Goal: Check status: Check status

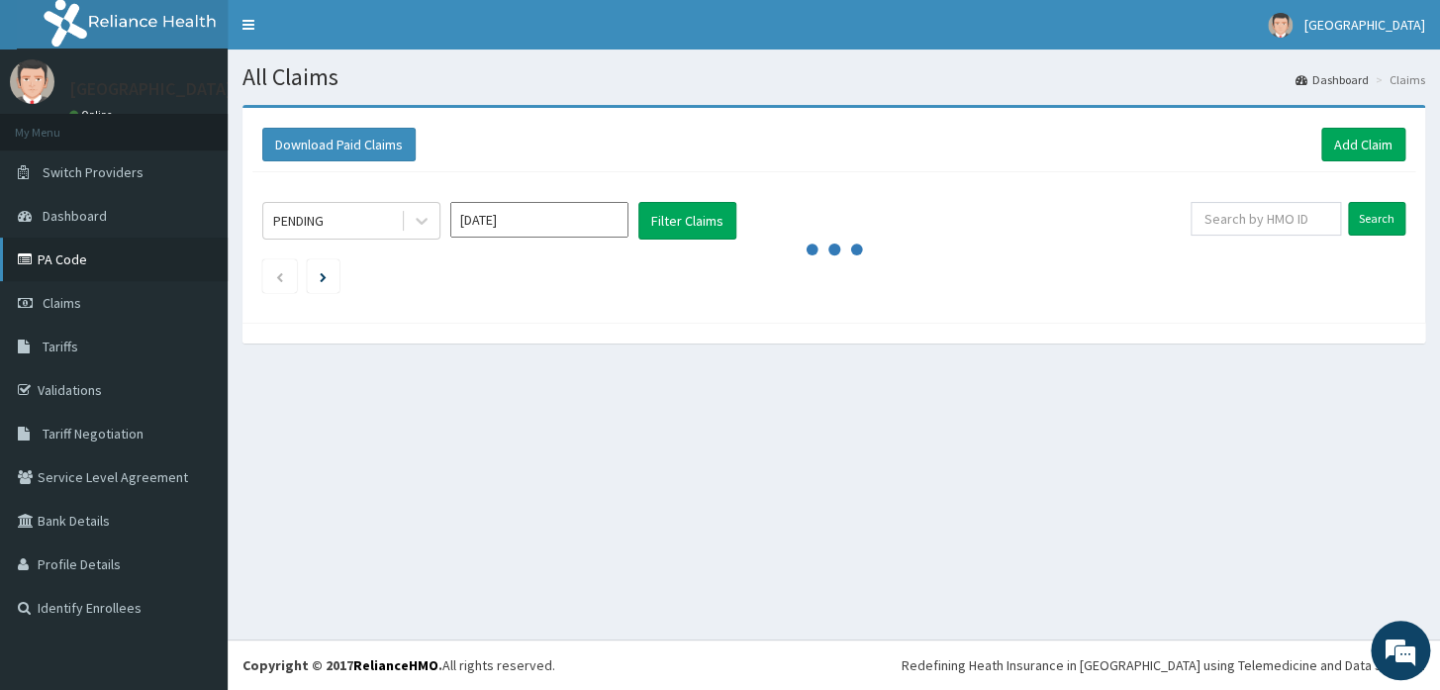
click at [88, 267] on link "PA Code" at bounding box center [114, 260] width 228 height 44
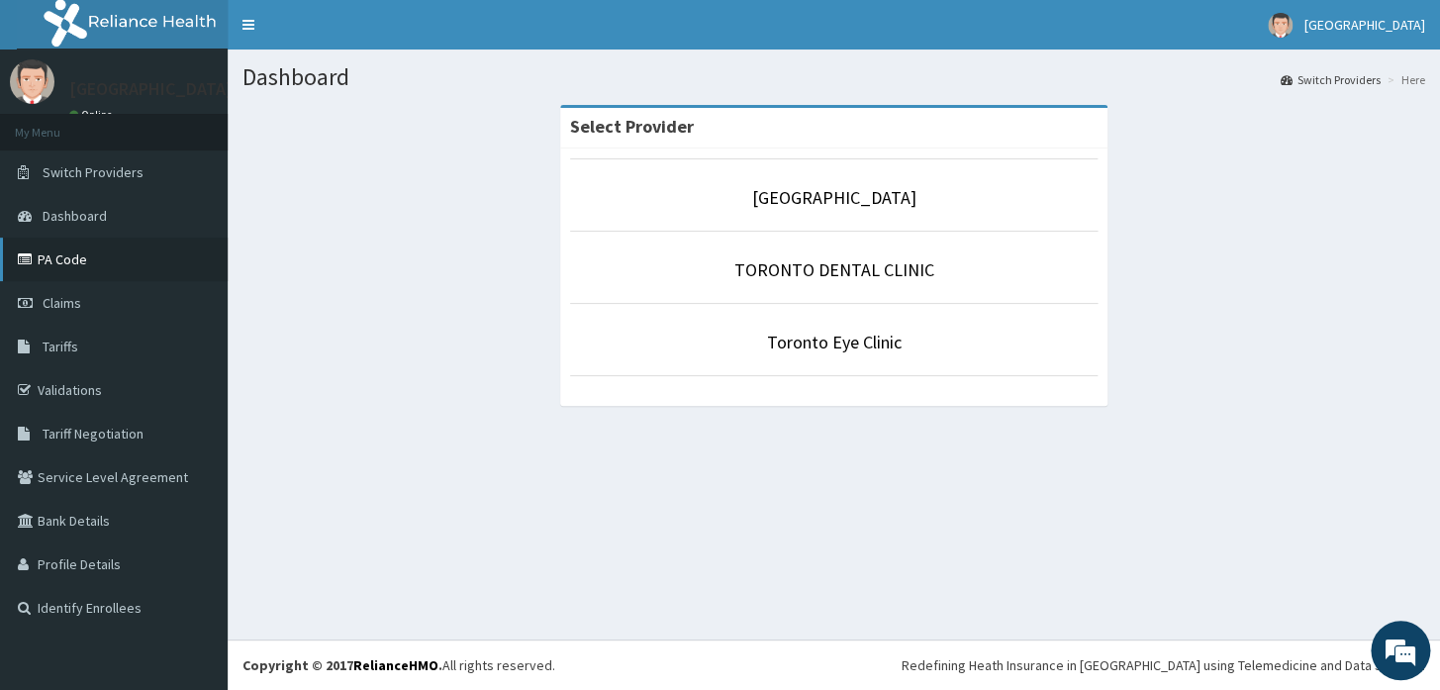
click at [40, 265] on link "PA Code" at bounding box center [114, 260] width 228 height 44
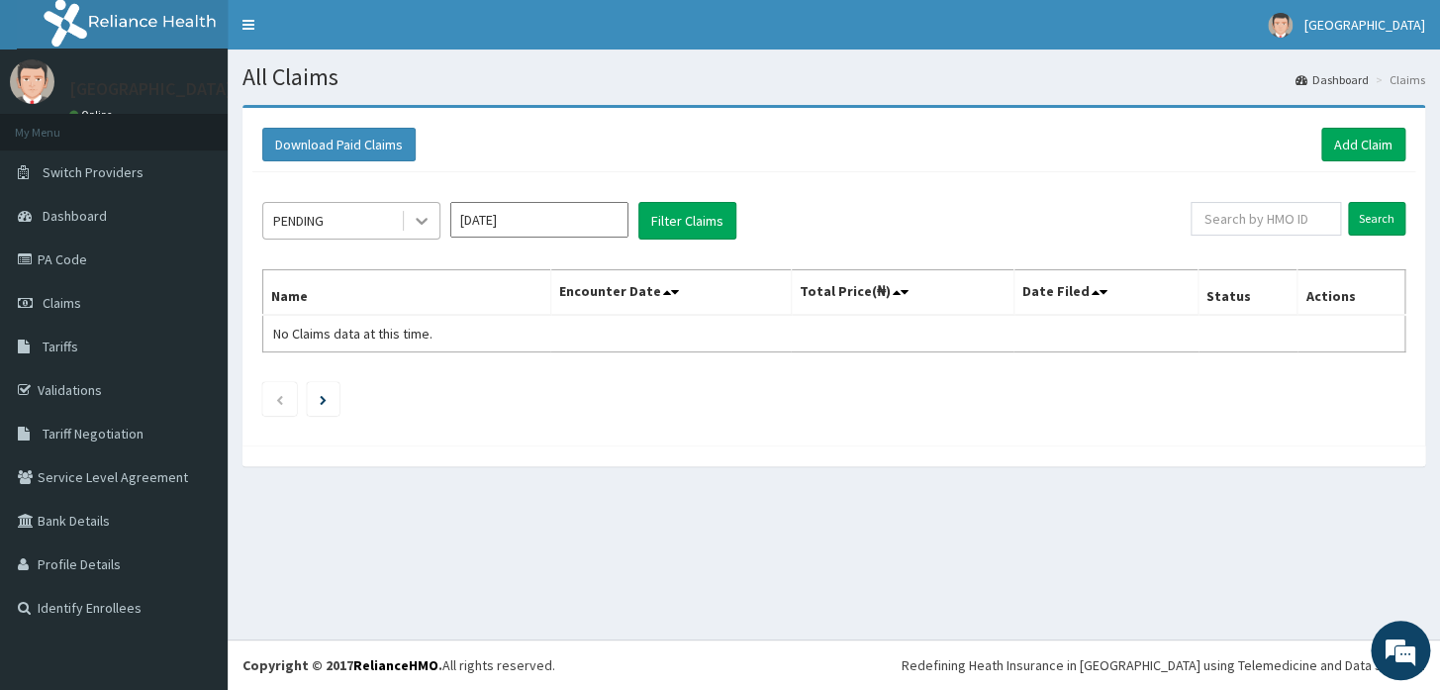
click at [424, 222] on icon at bounding box center [422, 222] width 12 height 7
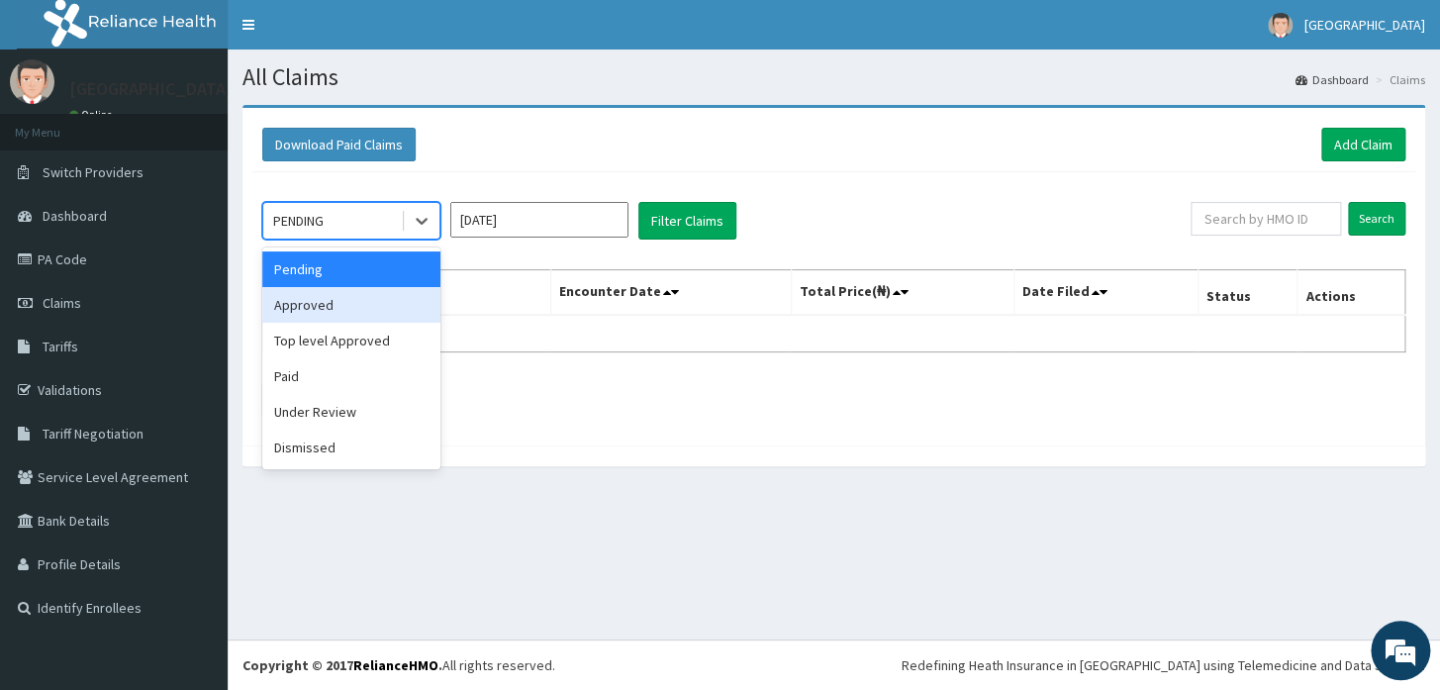
click at [384, 312] on div "Approved" at bounding box center [351, 305] width 178 height 36
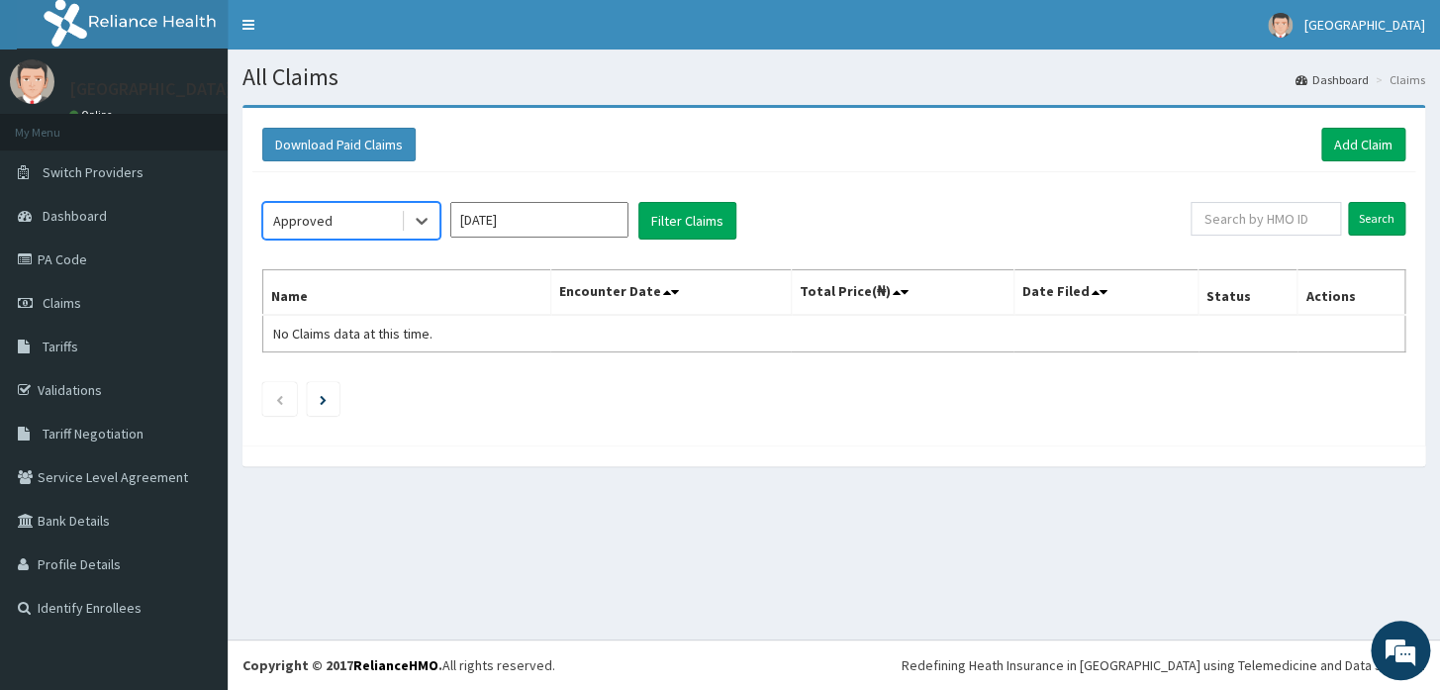
click at [526, 217] on input "[DATE]" at bounding box center [539, 220] width 178 height 36
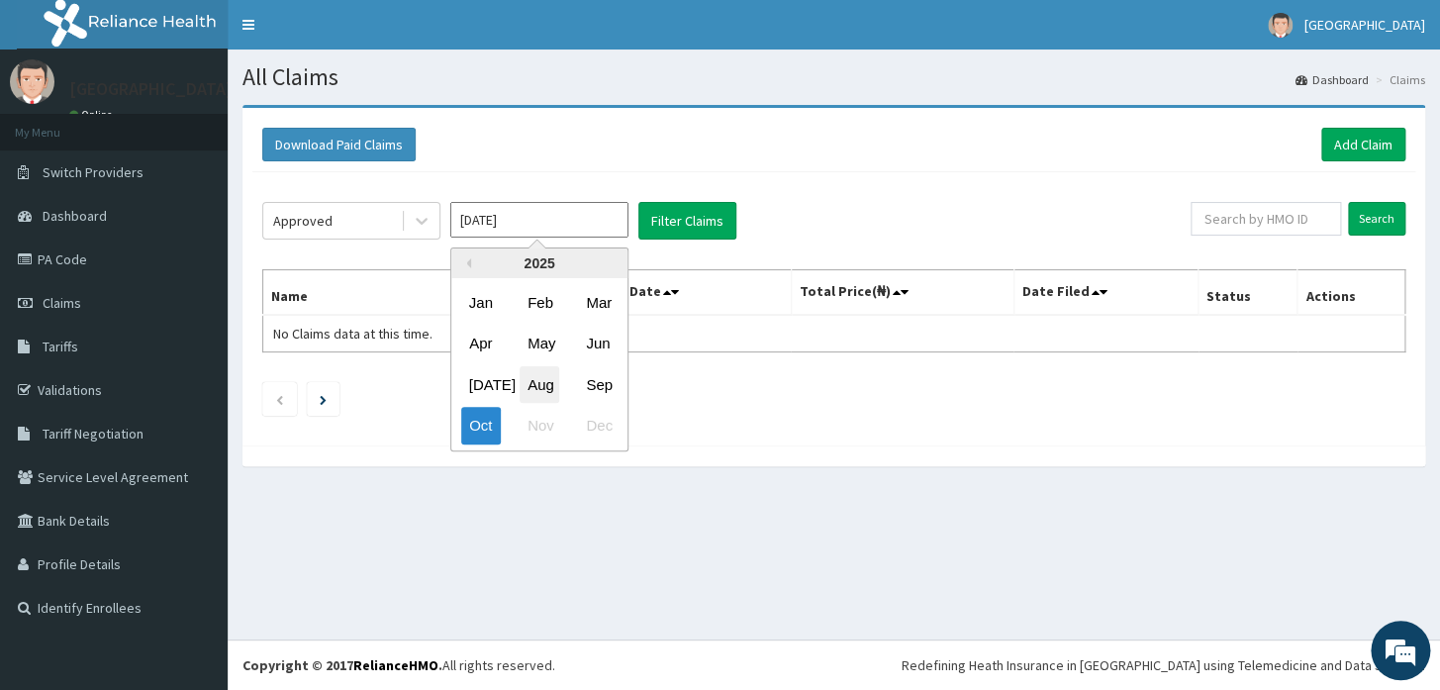
click at [549, 389] on div "Aug" at bounding box center [540, 384] width 40 height 37
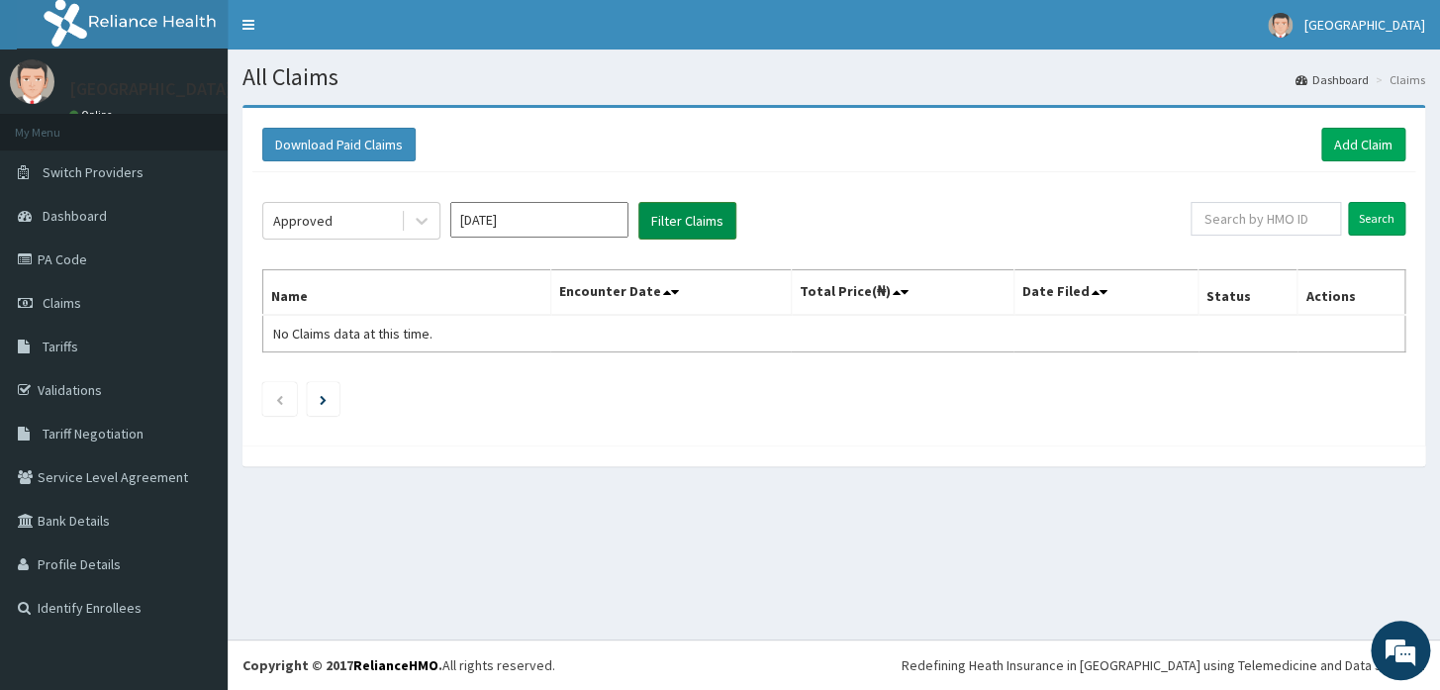
click at [690, 227] on button "Filter Claims" at bounding box center [687, 221] width 98 height 38
click at [671, 220] on button "Filter Claims" at bounding box center [687, 221] width 98 height 38
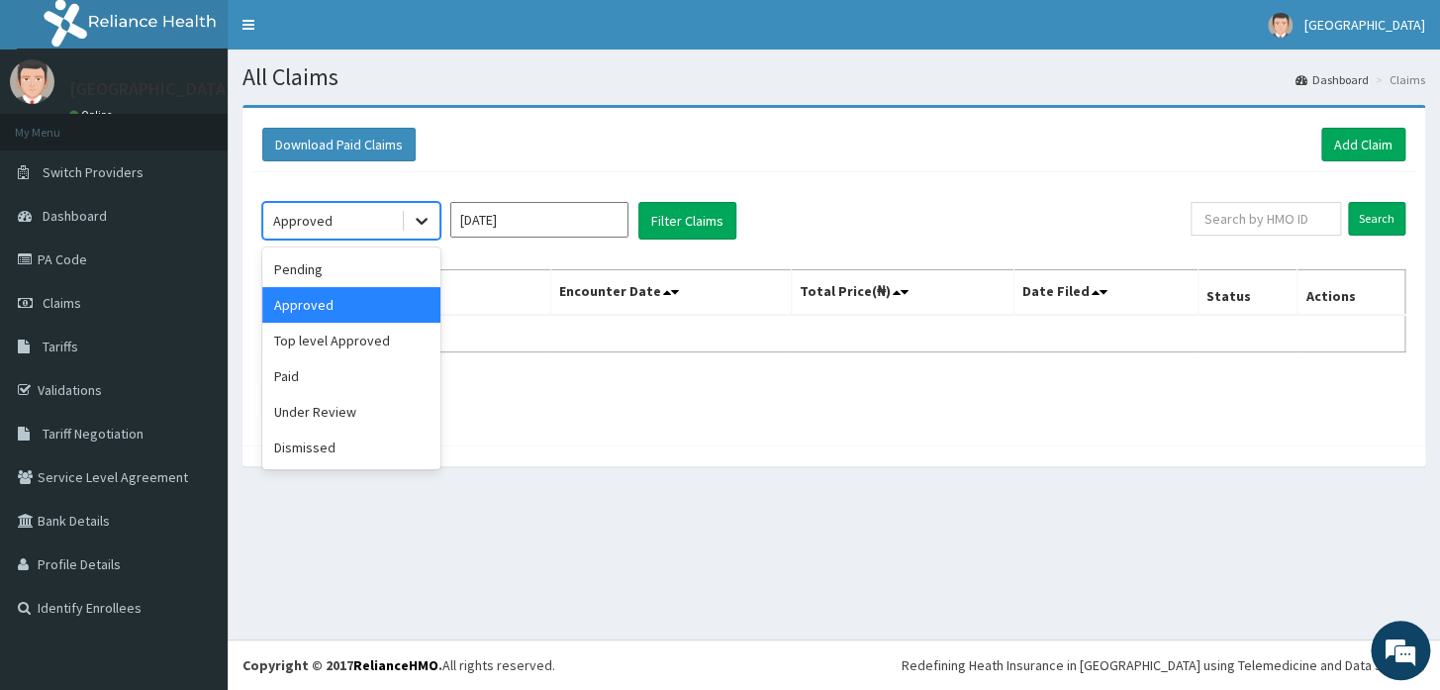
click at [425, 222] on icon at bounding box center [422, 221] width 20 height 20
drag, startPoint x: 337, startPoint y: 396, endPoint x: 337, endPoint y: 378, distance: 17.8
click at [337, 378] on div "Pending Approved Top level Approved Paid Under Review Dismissed" at bounding box center [351, 358] width 178 height 222
click at [337, 378] on div "Paid" at bounding box center [351, 376] width 178 height 36
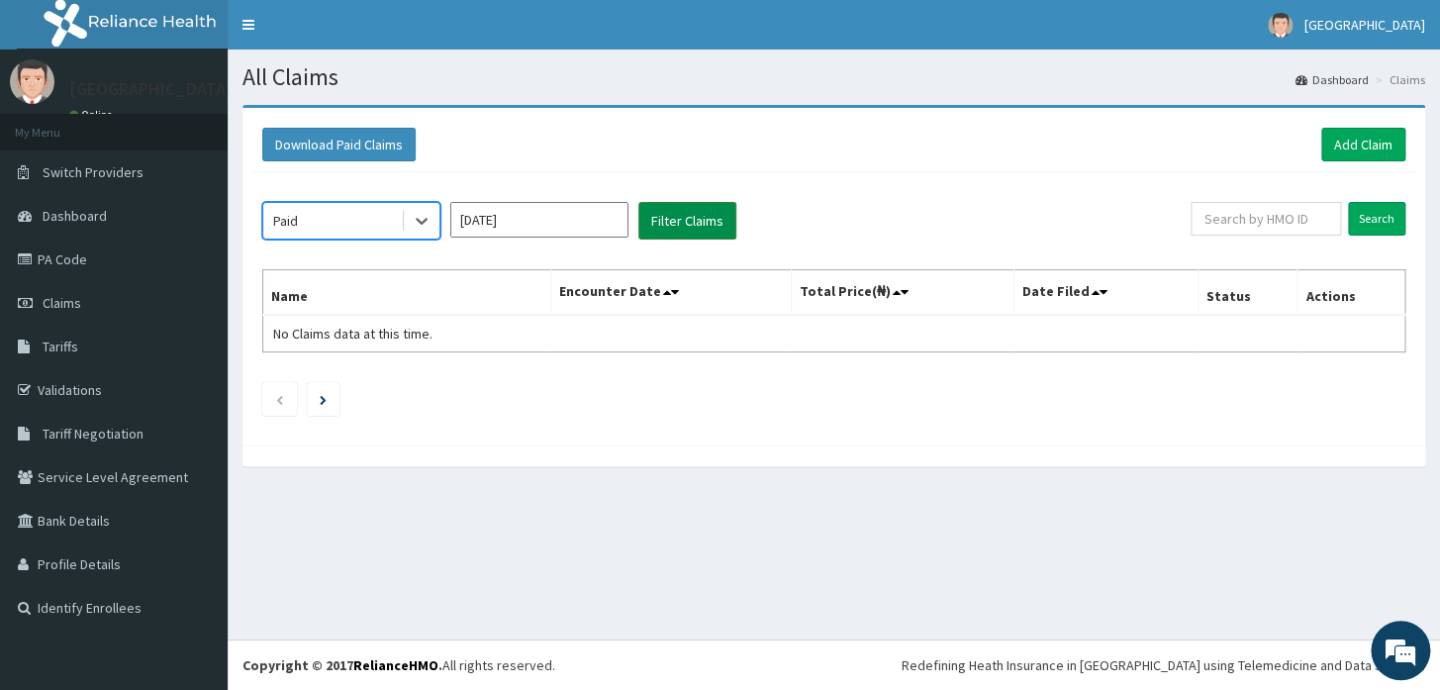
click at [693, 206] on button "Filter Claims" at bounding box center [687, 221] width 98 height 38
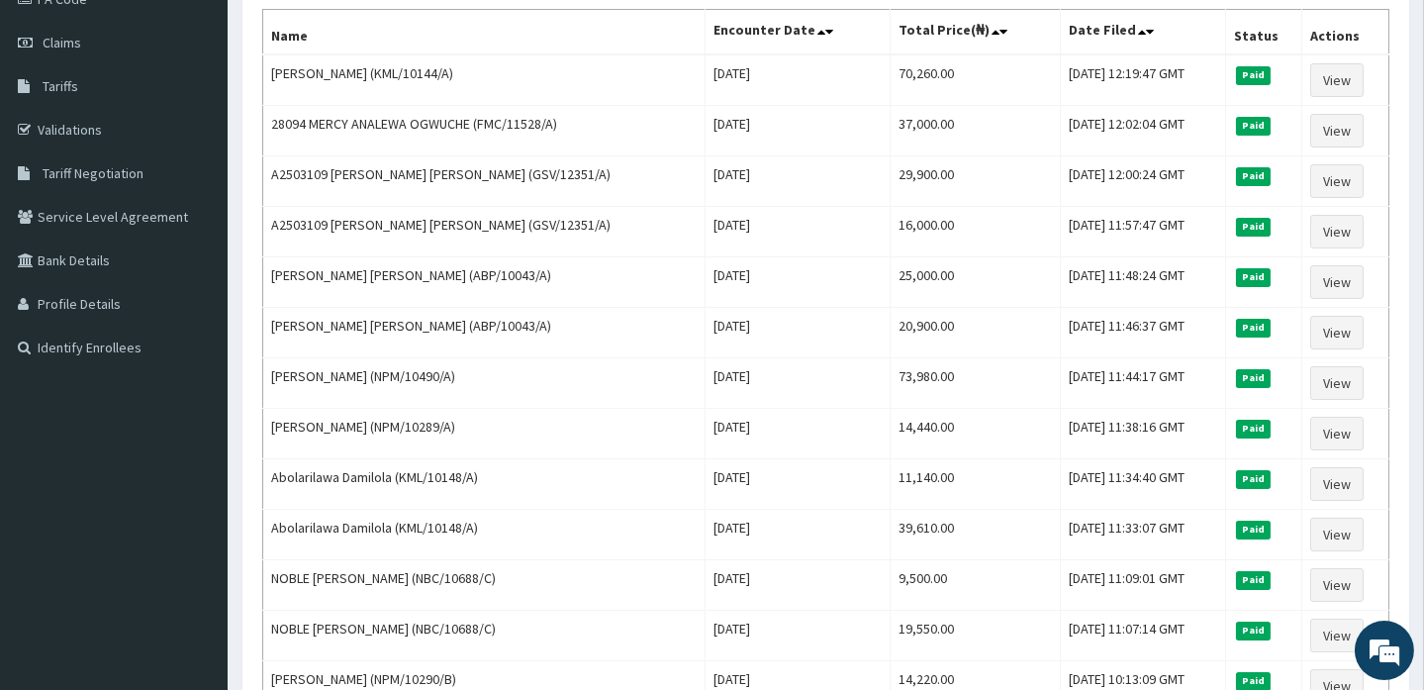
scroll to position [59, 0]
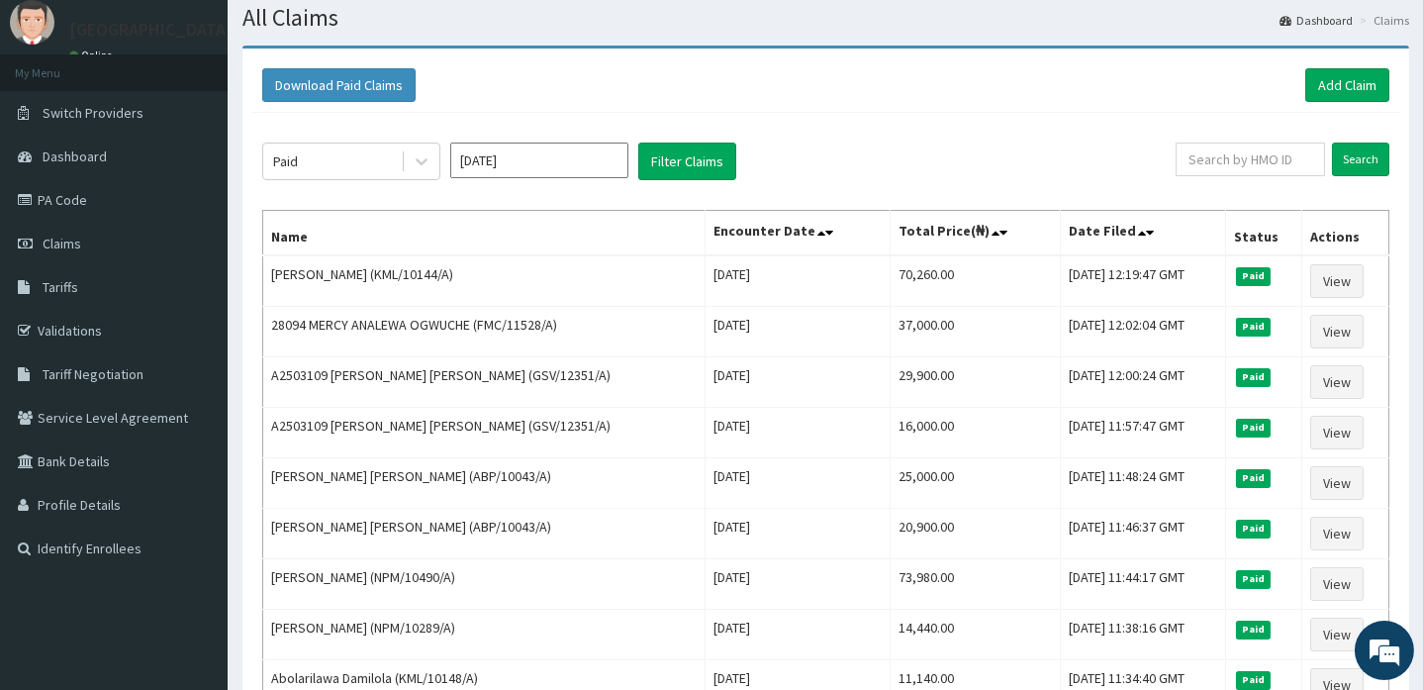
click at [531, 158] on input "Aug 2025" at bounding box center [539, 161] width 178 height 36
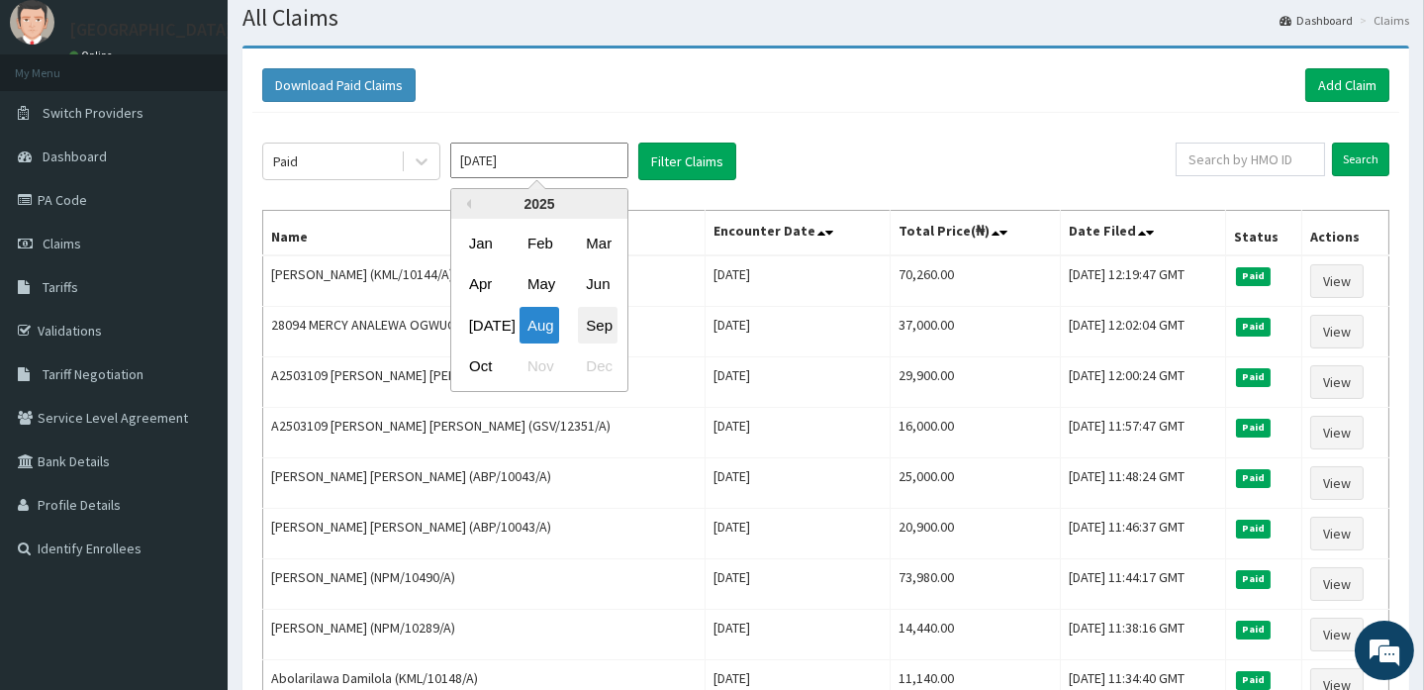
click at [600, 317] on div "Sep" at bounding box center [598, 325] width 40 height 37
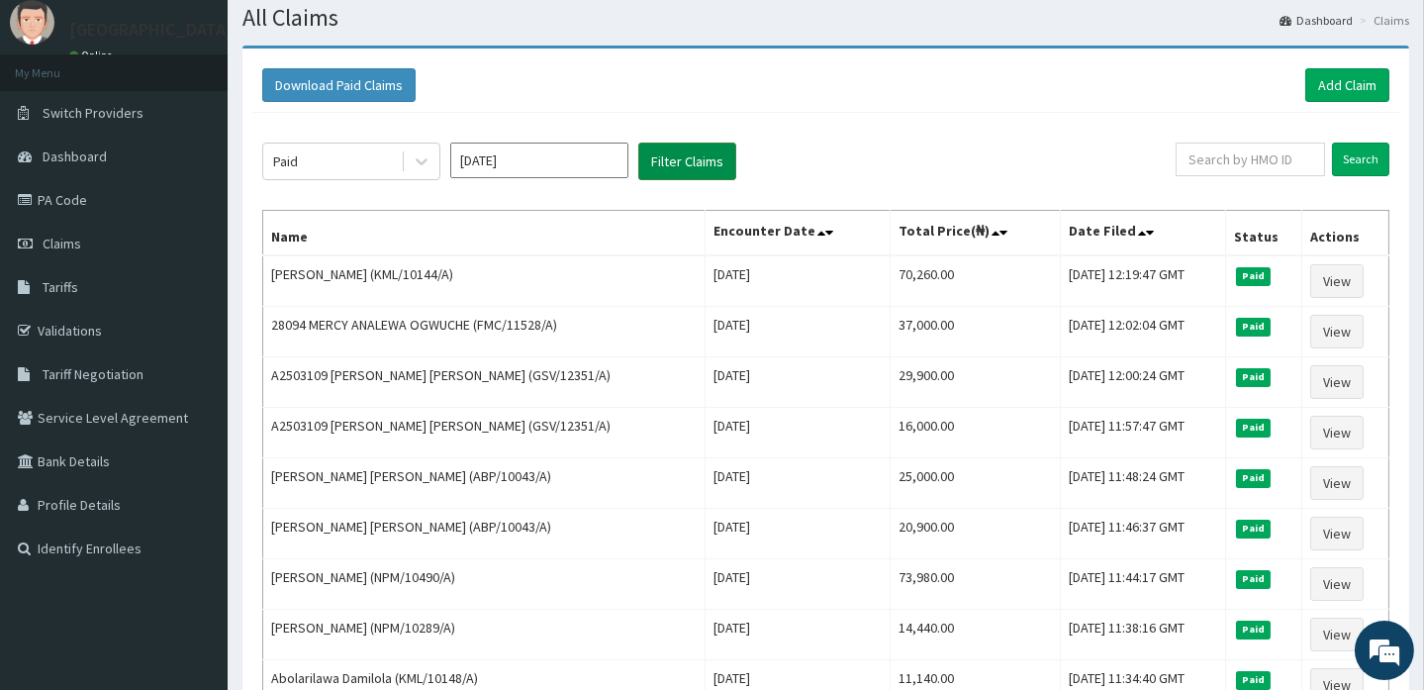
click at [678, 152] on button "Filter Claims" at bounding box center [687, 162] width 98 height 38
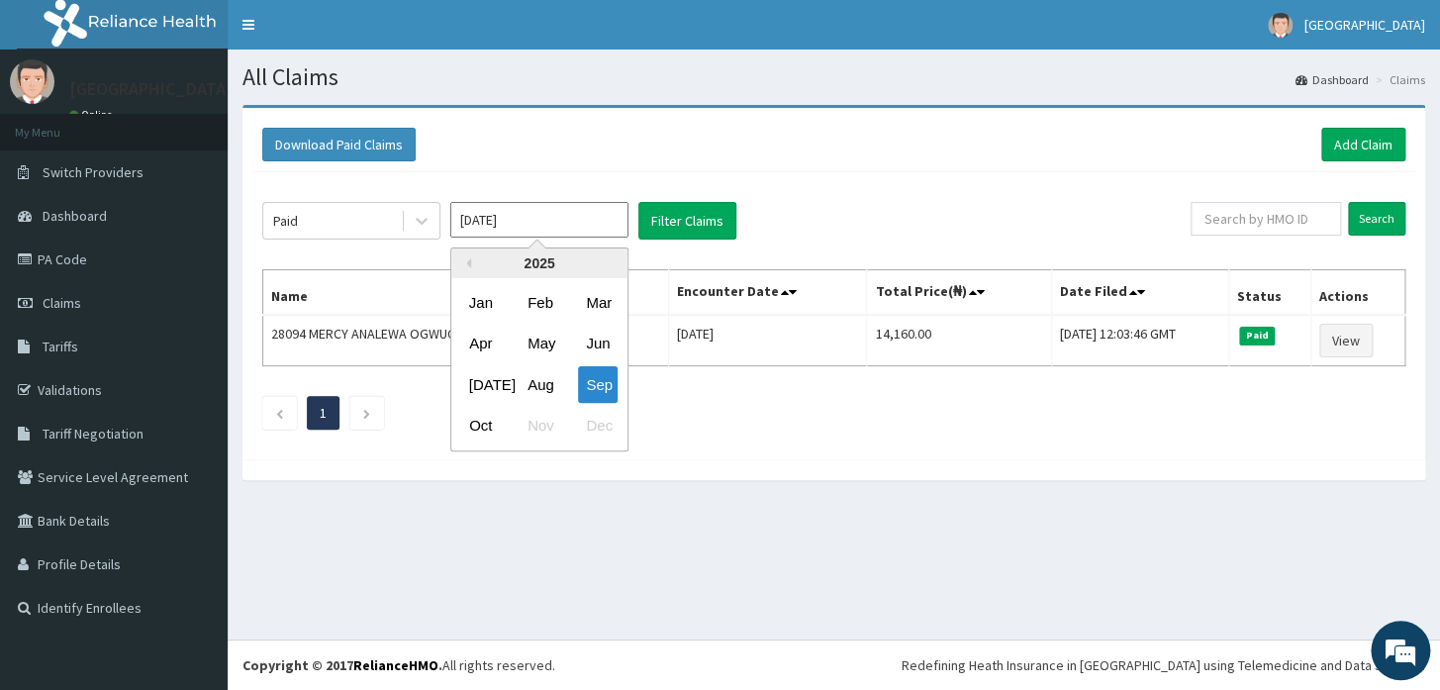
click at [532, 216] on input "Sep 2025" at bounding box center [539, 220] width 178 height 36
click at [484, 386] on div "Jul" at bounding box center [481, 384] width 40 height 37
type input "Jul 2025"
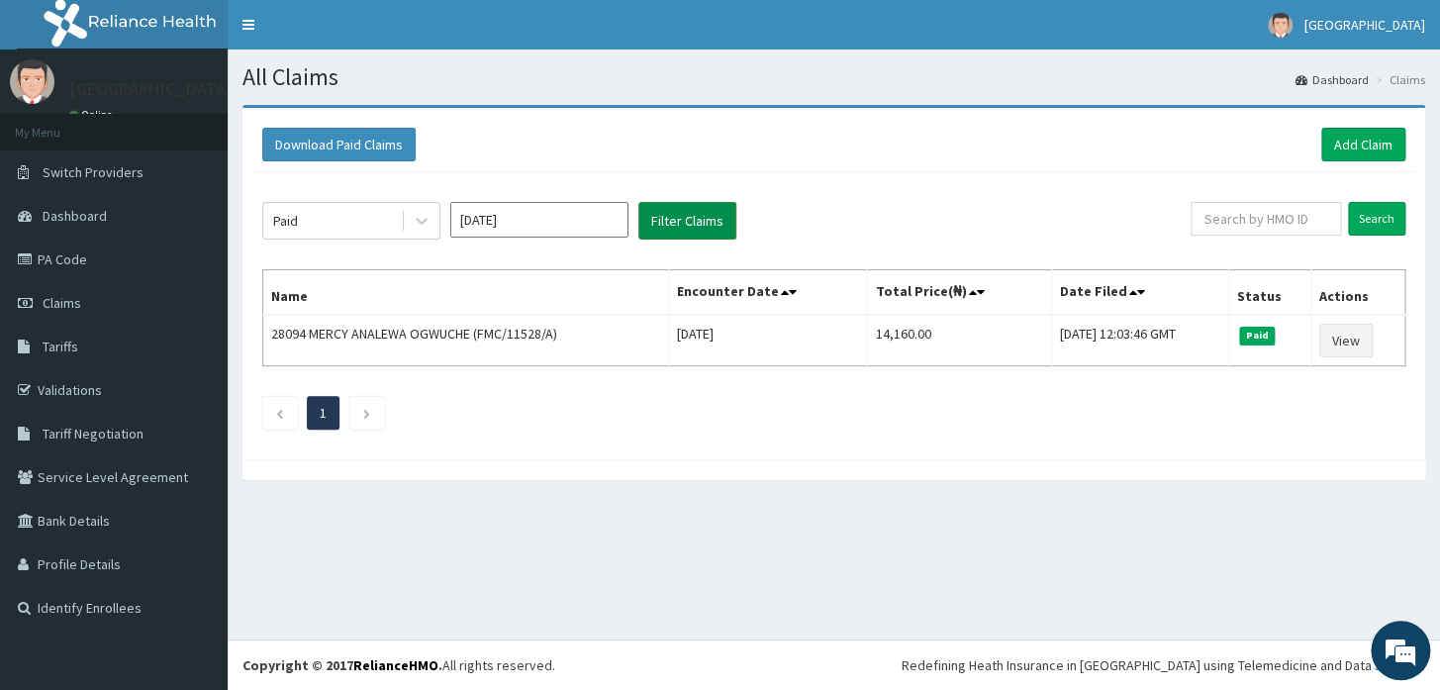
click at [693, 221] on button "Filter Claims" at bounding box center [687, 221] width 98 height 38
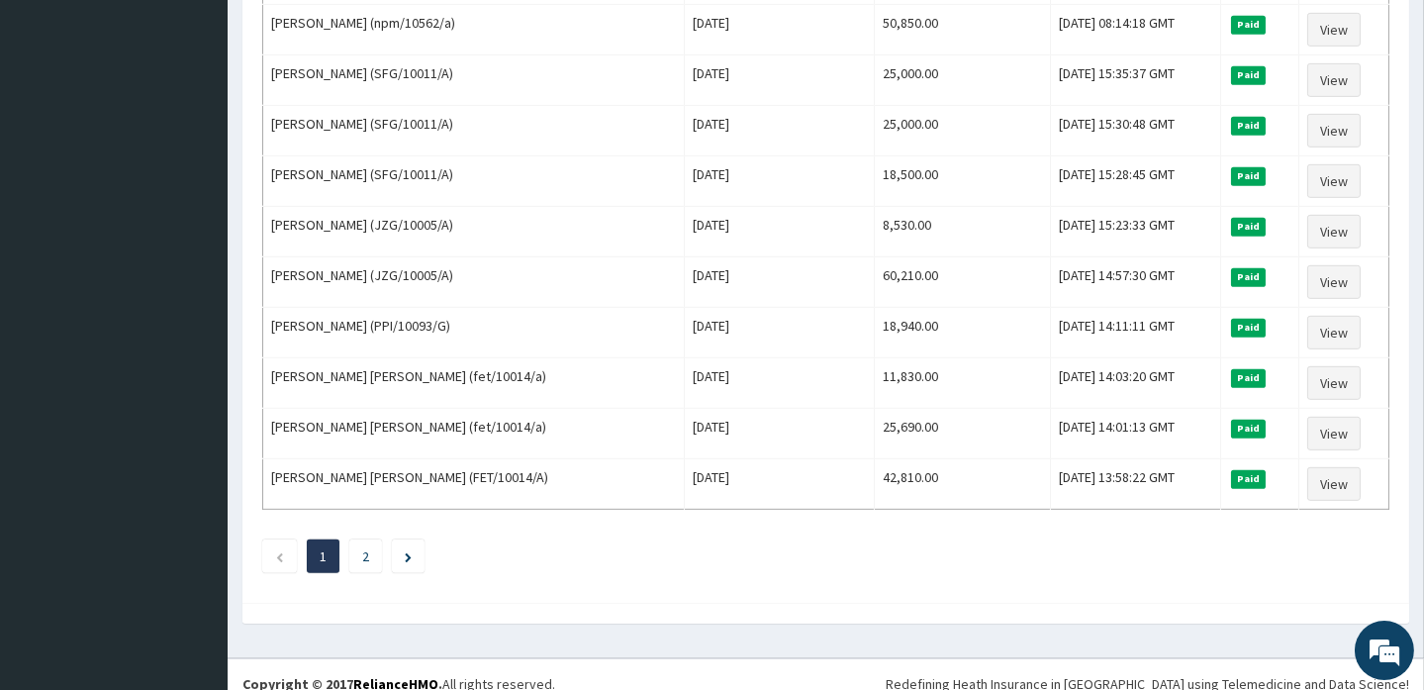
scroll to position [2333, 0]
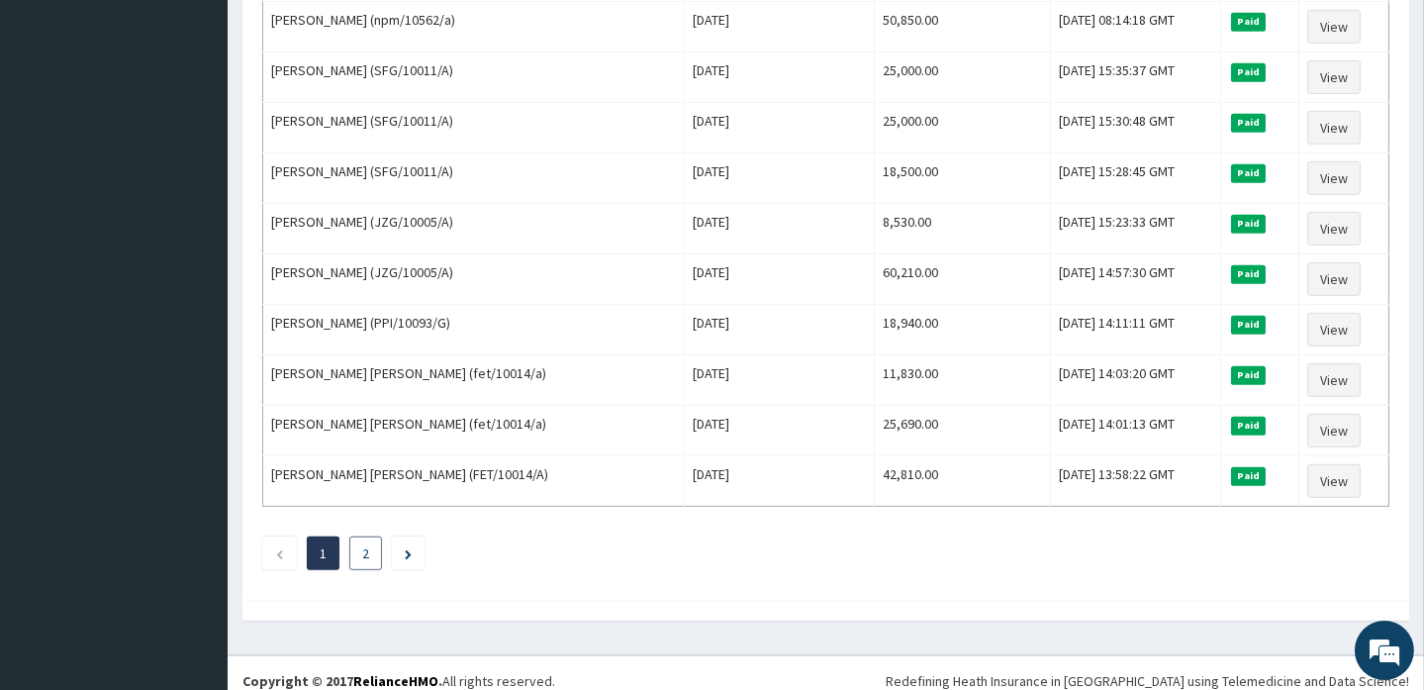
click at [371, 539] on li "2" at bounding box center [365, 554] width 33 height 34
click at [355, 539] on li "2" at bounding box center [365, 554] width 33 height 34
click at [365, 544] on link "2" at bounding box center [365, 553] width 7 height 18
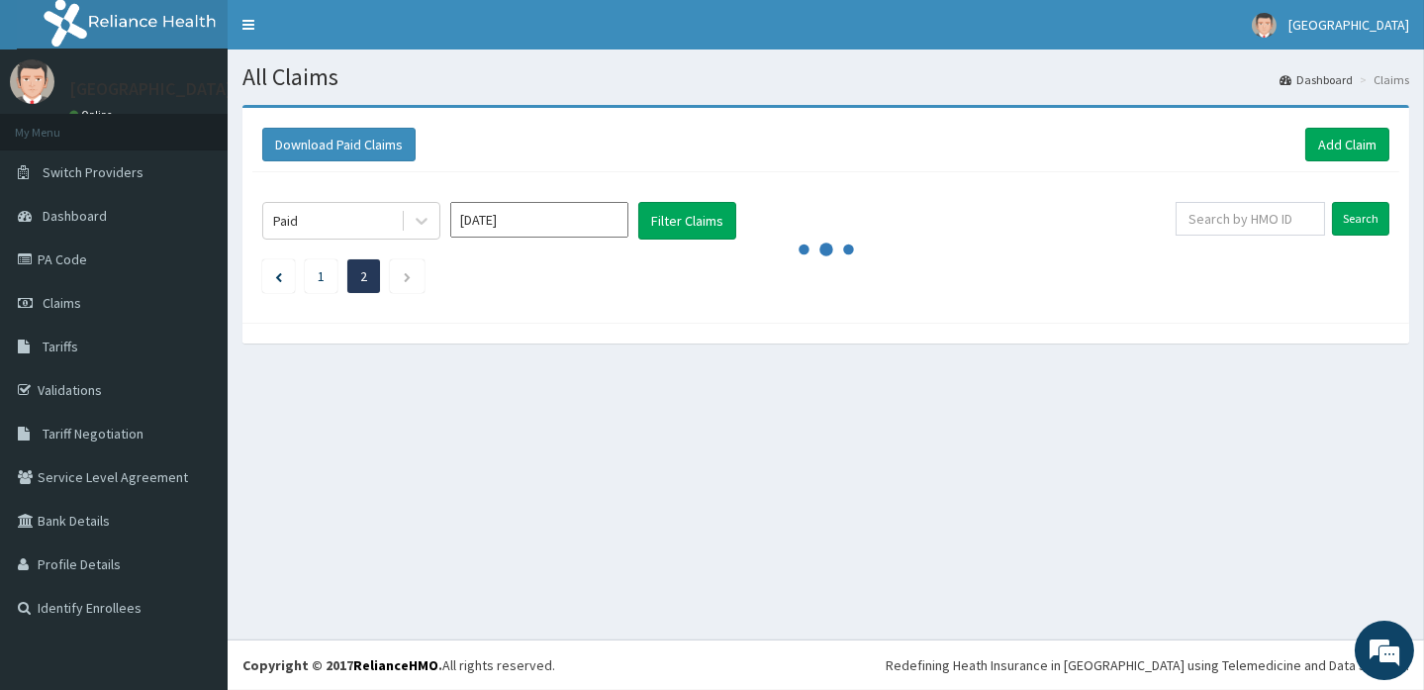
scroll to position [0, 0]
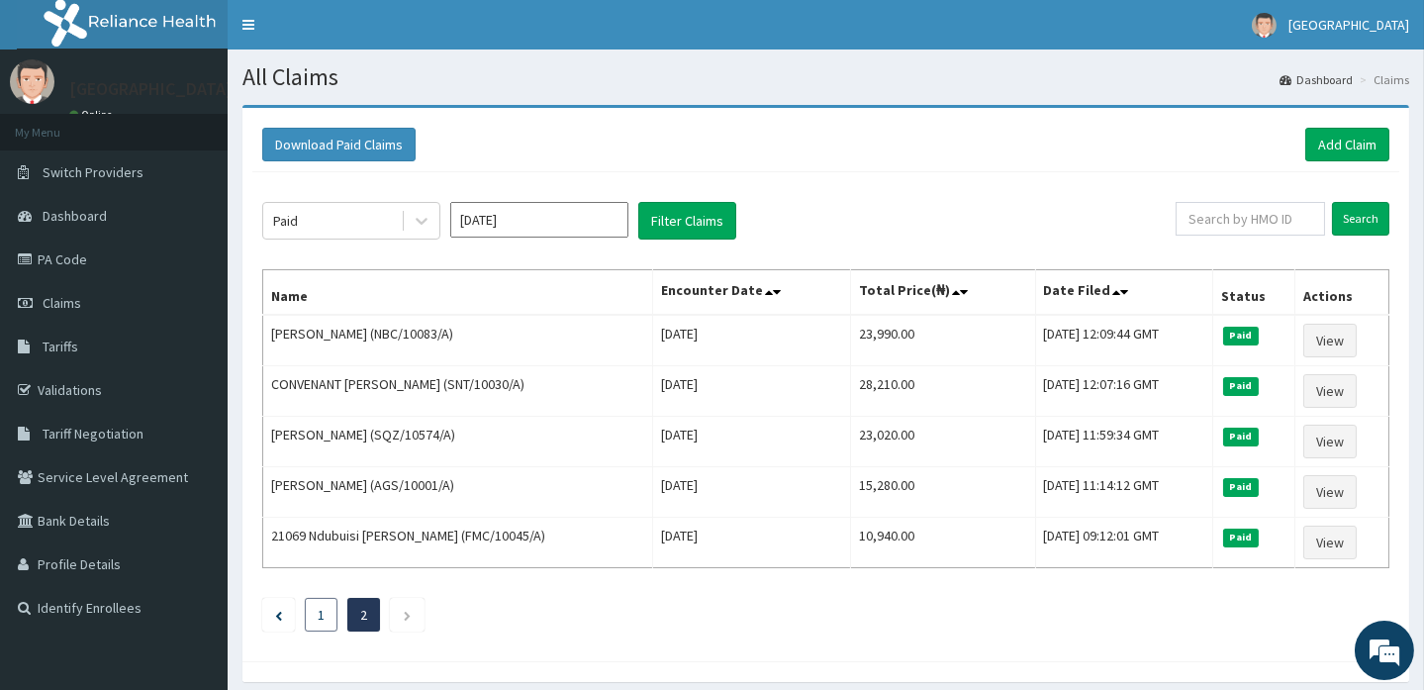
click at [315, 617] on li "1" at bounding box center [321, 615] width 33 height 34
click at [319, 613] on link "1" at bounding box center [321, 615] width 7 height 18
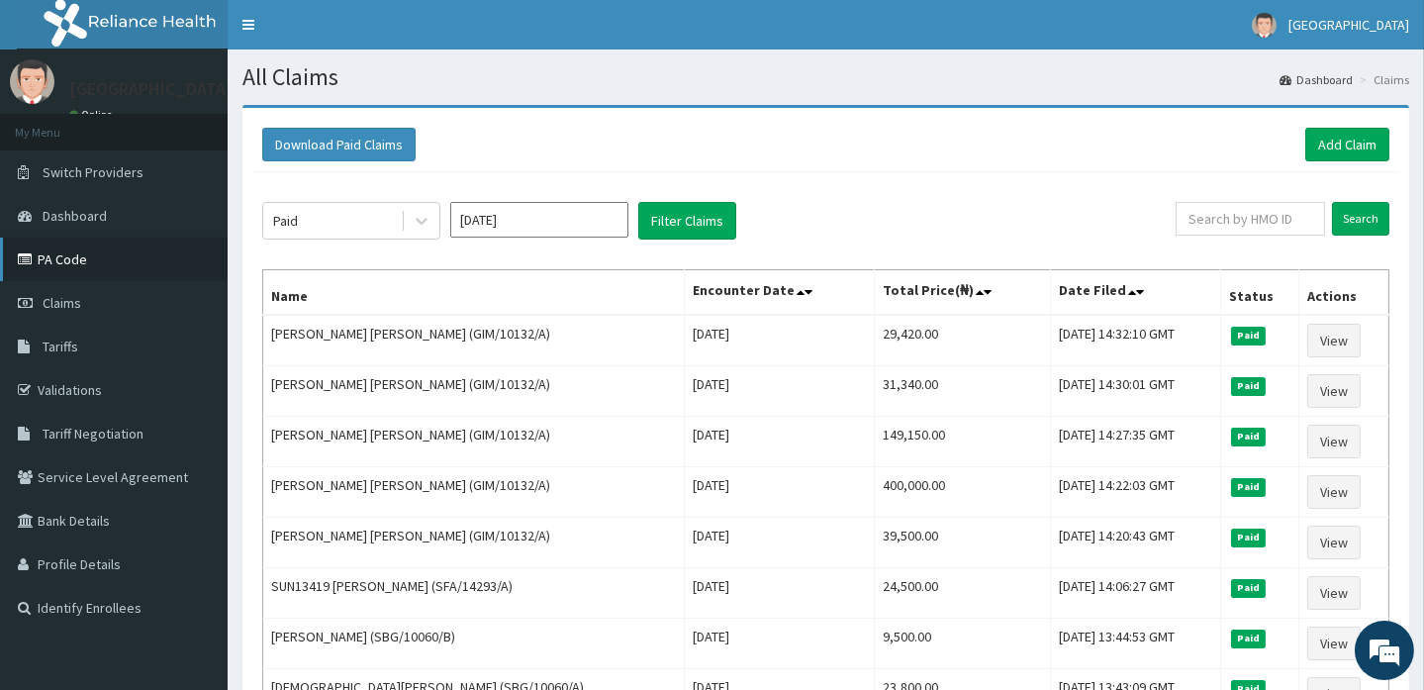
click at [73, 257] on link "PA Code" at bounding box center [114, 260] width 228 height 44
